Goal: Task Accomplishment & Management: Use online tool/utility

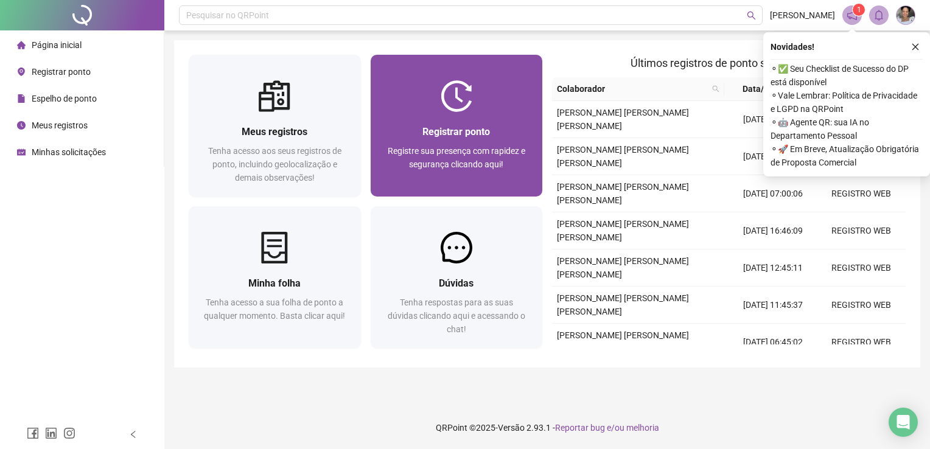
click at [453, 134] on span "Registrar ponto" at bounding box center [457, 132] width 68 height 12
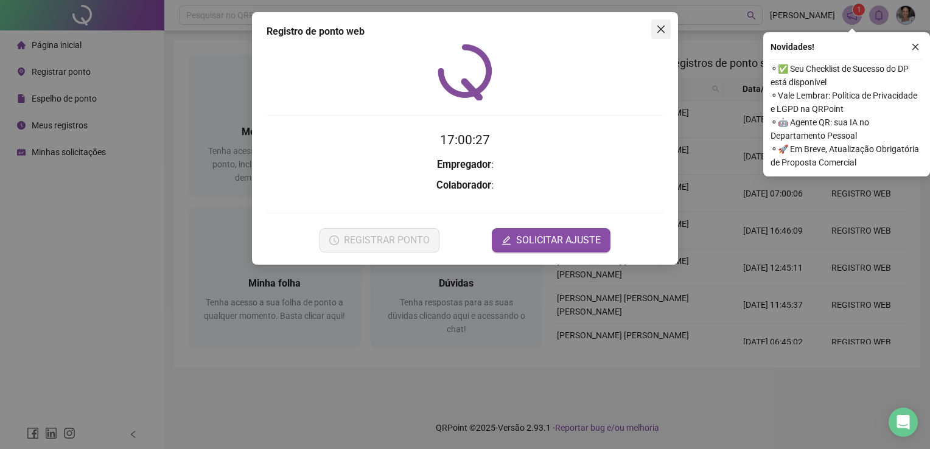
click at [651, 30] on span "Close" at bounding box center [660, 29] width 19 height 10
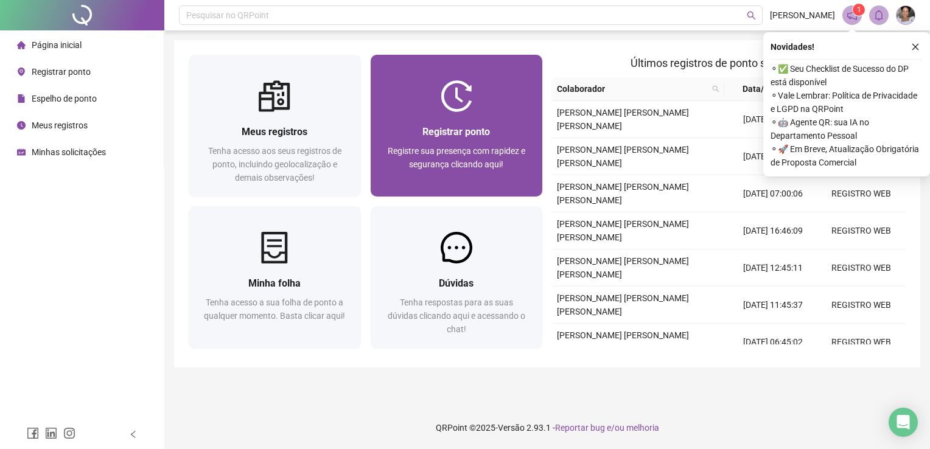
click at [403, 95] on div at bounding box center [457, 96] width 172 height 32
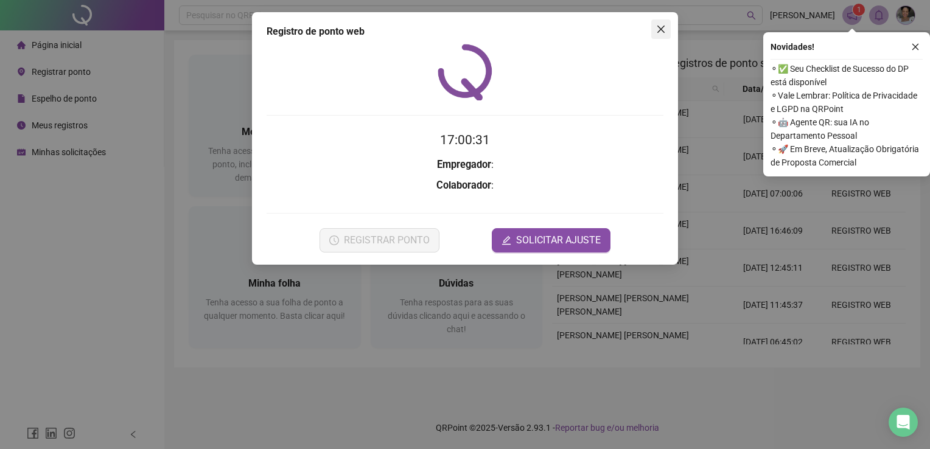
click at [659, 38] on button "Close" at bounding box center [660, 28] width 19 height 19
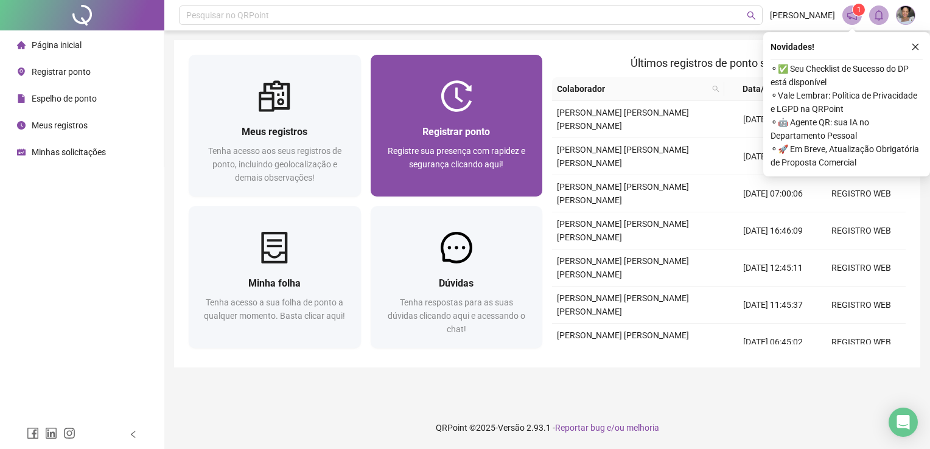
click at [507, 99] on div at bounding box center [457, 96] width 172 height 32
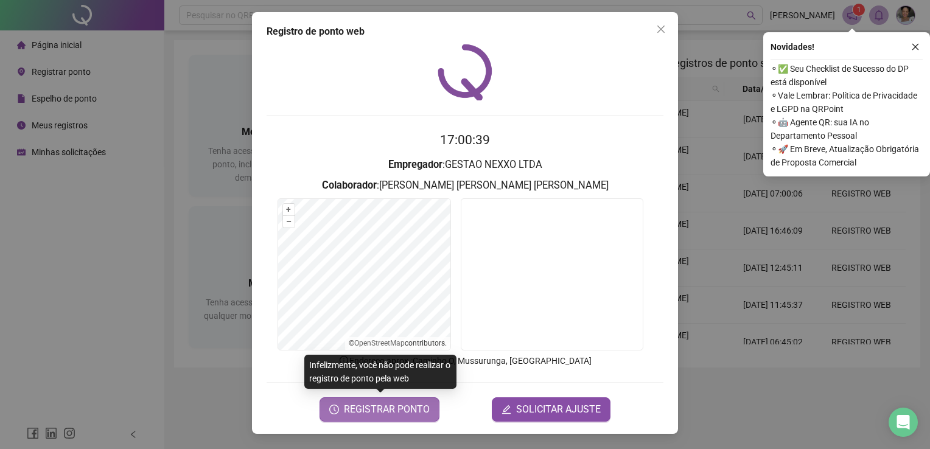
click at [398, 415] on span "REGISTRAR PONTO" at bounding box center [387, 409] width 86 height 15
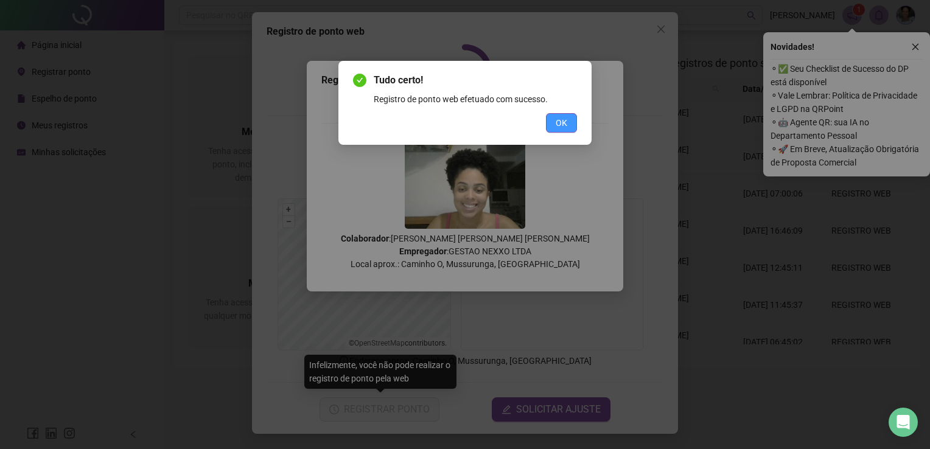
click at [554, 122] on button "OK" at bounding box center [561, 122] width 31 height 19
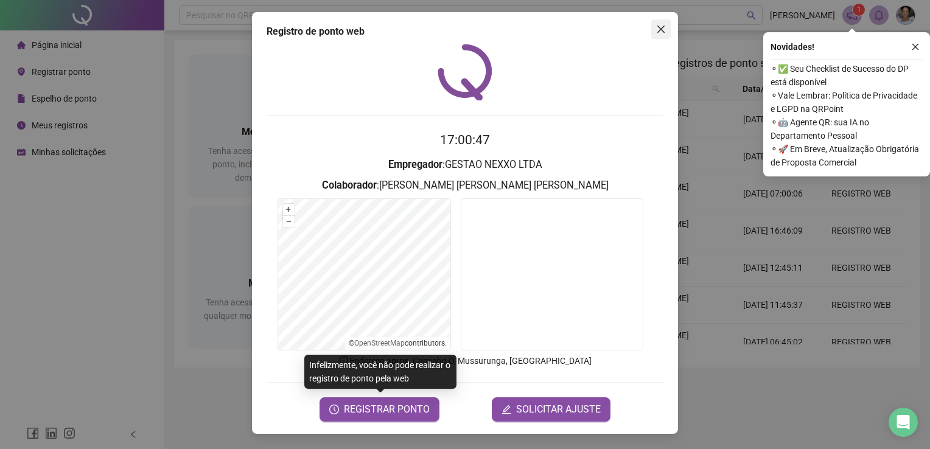
click at [665, 30] on icon "close" at bounding box center [661, 29] width 10 height 10
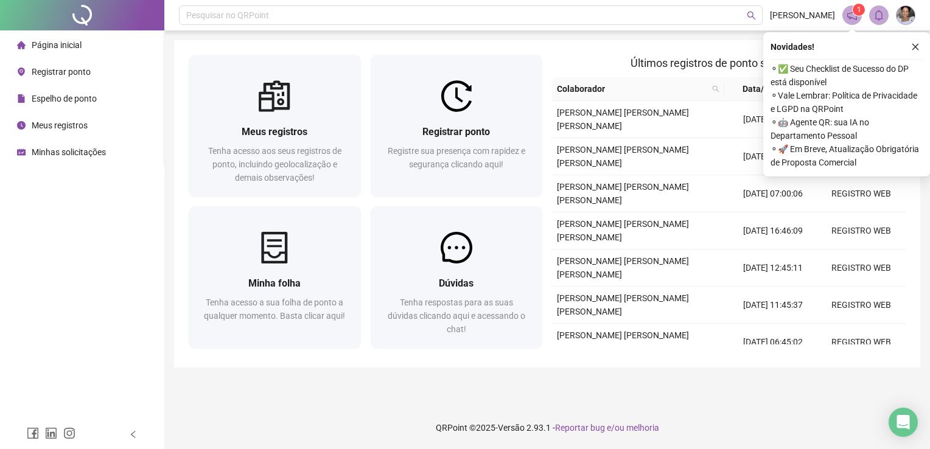
click at [922, 48] on button "button" at bounding box center [915, 47] width 15 height 15
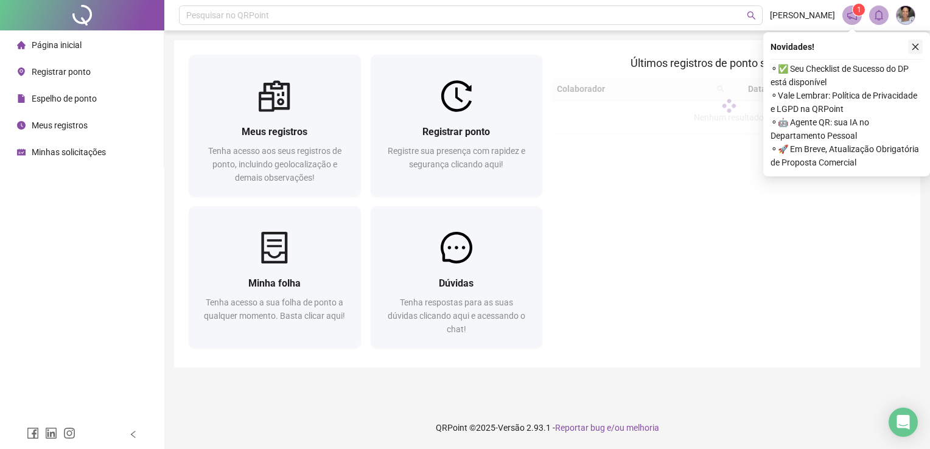
click at [920, 48] on button "button" at bounding box center [915, 47] width 15 height 15
